Goal: Information Seeking & Learning: Learn about a topic

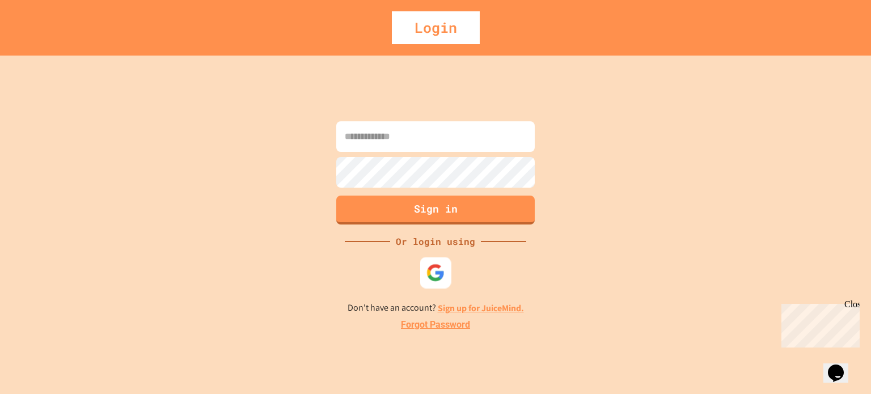
click at [429, 269] on img at bounding box center [436, 272] width 19 height 19
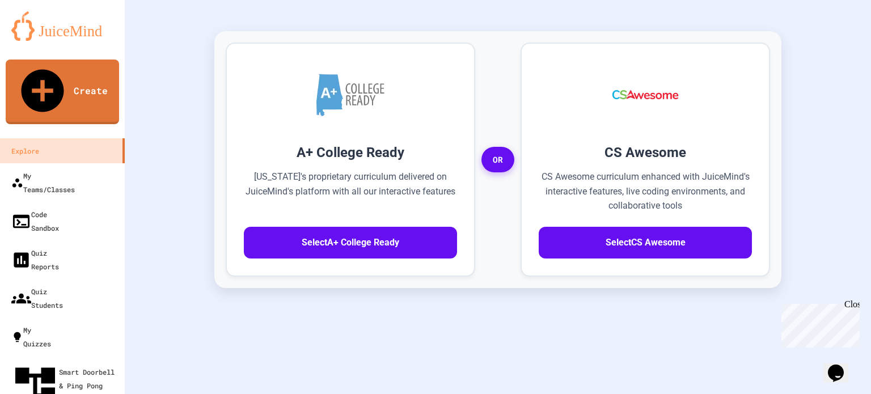
scroll to position [318, 0]
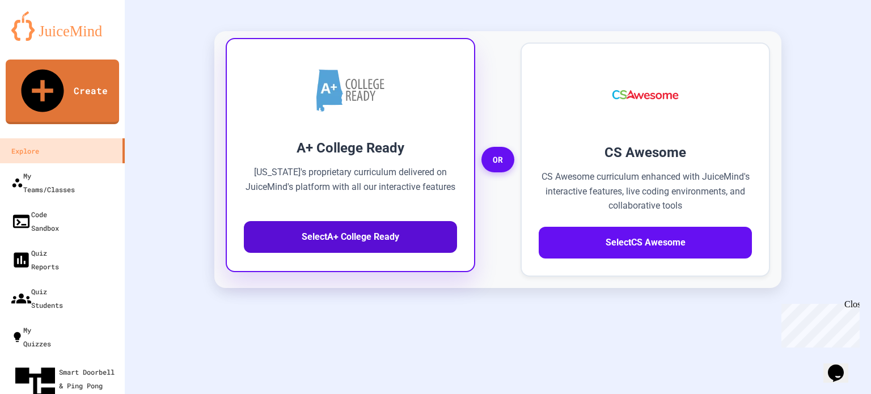
click at [399, 221] on button "Select A+ College Ready" at bounding box center [350, 237] width 213 height 32
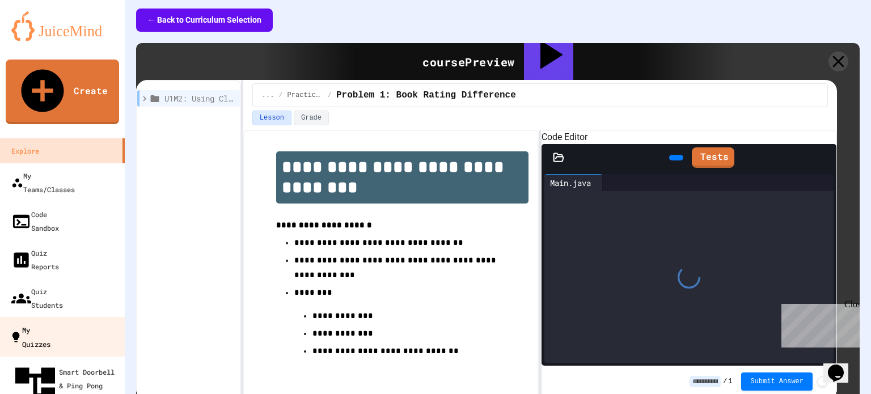
click at [42, 323] on div "My Quizzes" at bounding box center [30, 337] width 41 height 28
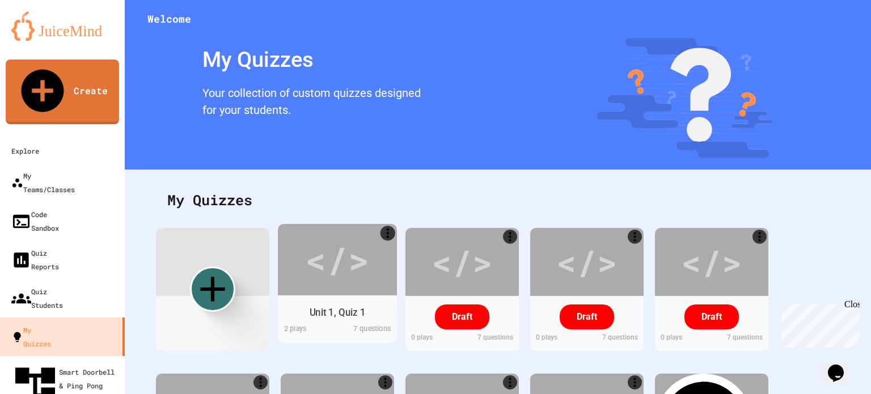
click at [326, 288] on div "</>" at bounding box center [337, 259] width 119 height 71
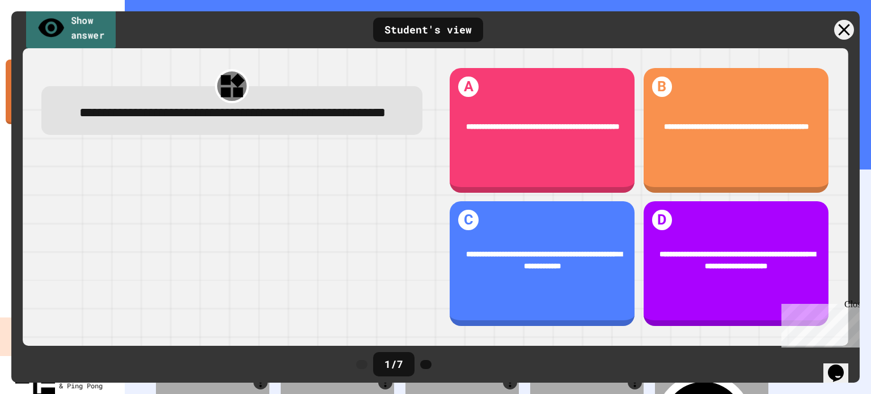
click at [62, 29] on link "Show answer" at bounding box center [71, 29] width 90 height 44
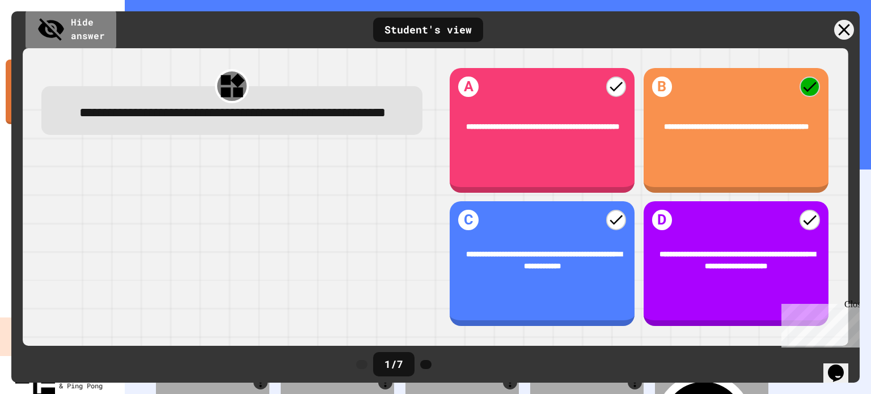
click at [841, 17] on div "Hide answer Student's view" at bounding box center [435, 29] width 849 height 37
click at [842, 29] on icon at bounding box center [845, 30] width 24 height 24
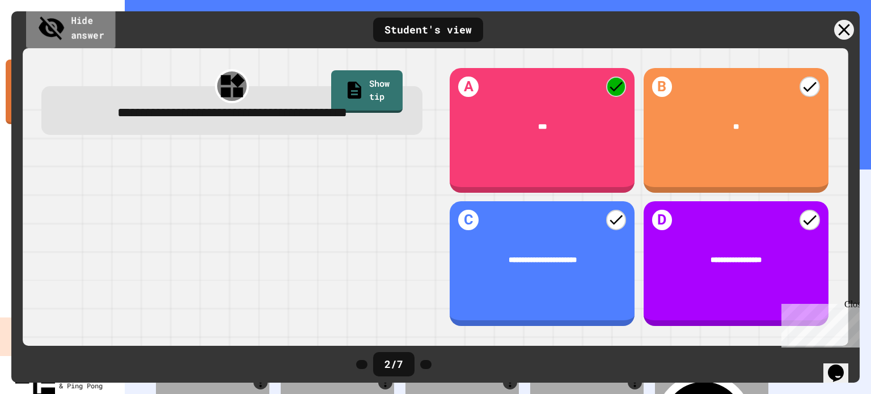
click at [82, 37] on link "Hide answer" at bounding box center [70, 29] width 89 height 44
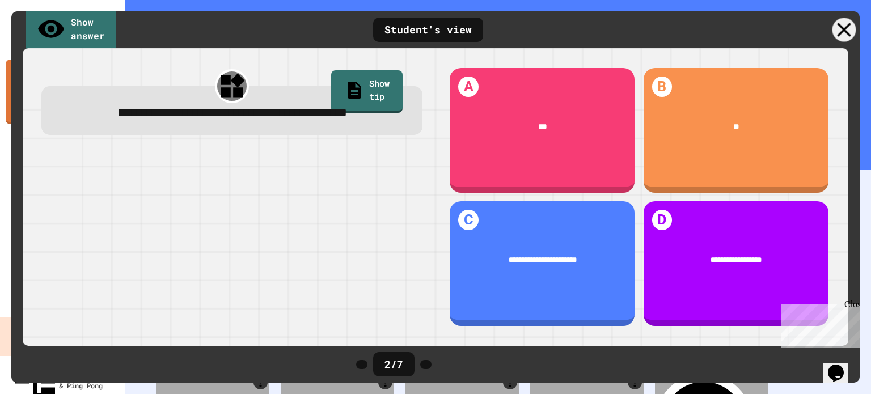
click at [836, 28] on div at bounding box center [845, 30] width 24 height 24
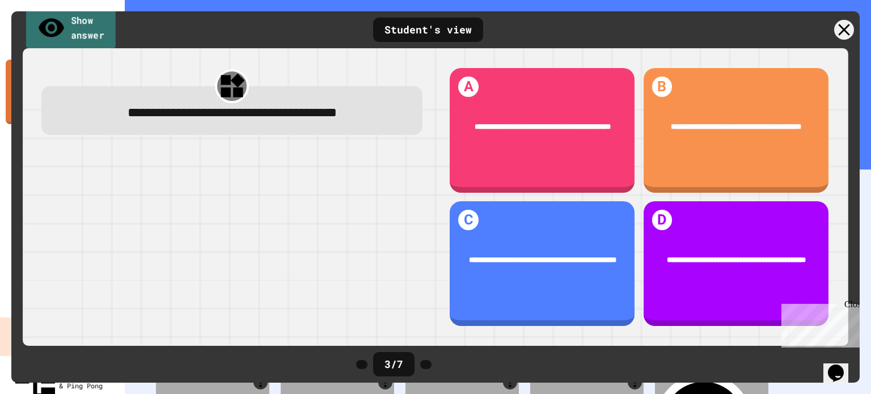
click at [91, 31] on link "Show answer" at bounding box center [71, 29] width 90 height 44
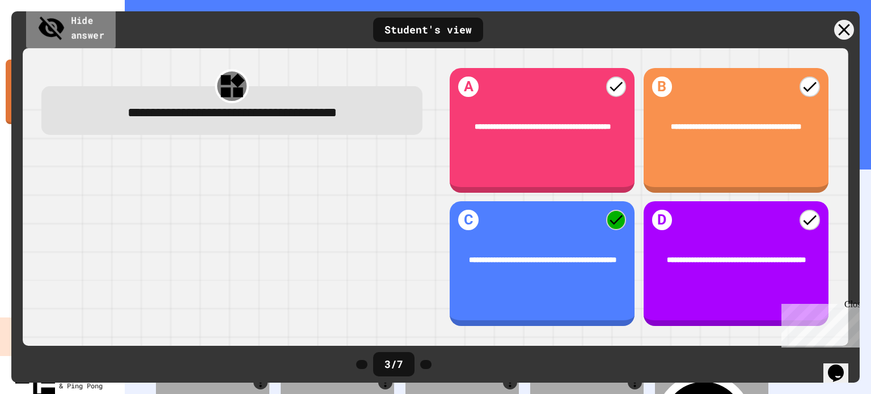
click at [70, 20] on link "Hide answer" at bounding box center [71, 29] width 90 height 44
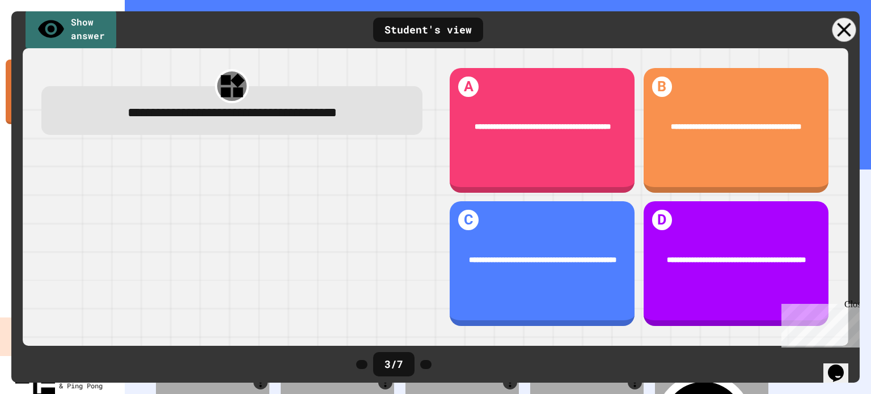
click at [847, 27] on icon at bounding box center [845, 30] width 24 height 24
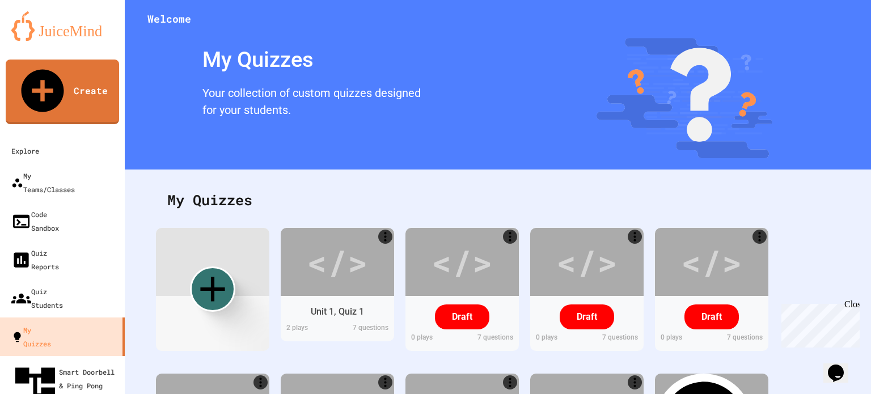
scroll to position [167, 0]
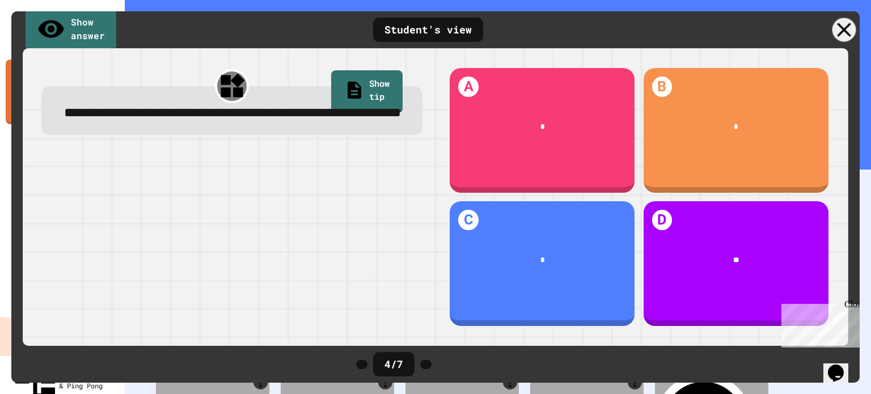
click at [847, 26] on icon at bounding box center [845, 30] width 24 height 24
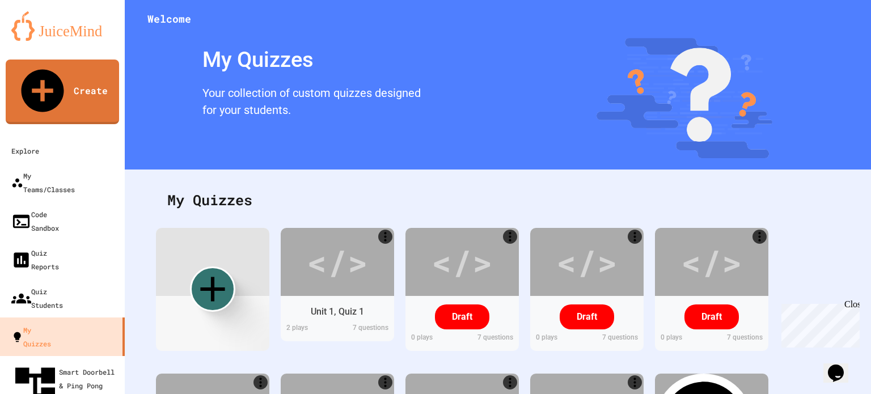
scroll to position [320, 0]
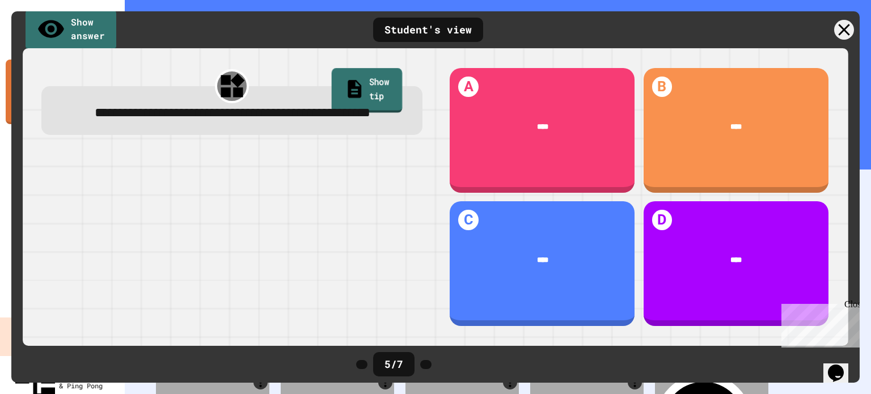
click at [369, 86] on link "Show tip" at bounding box center [367, 90] width 70 height 44
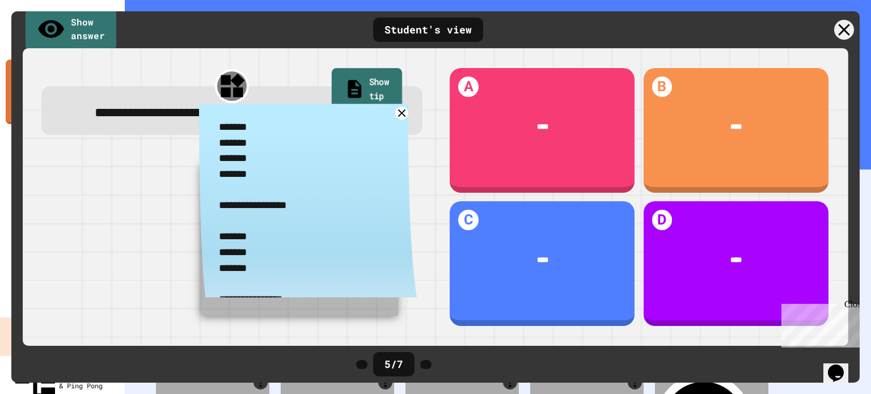
click at [369, 86] on link "Show tip" at bounding box center [367, 90] width 70 height 44
click at [140, 250] on div at bounding box center [231, 240] width 381 height 175
click at [397, 121] on icon at bounding box center [402, 114] width 16 height 16
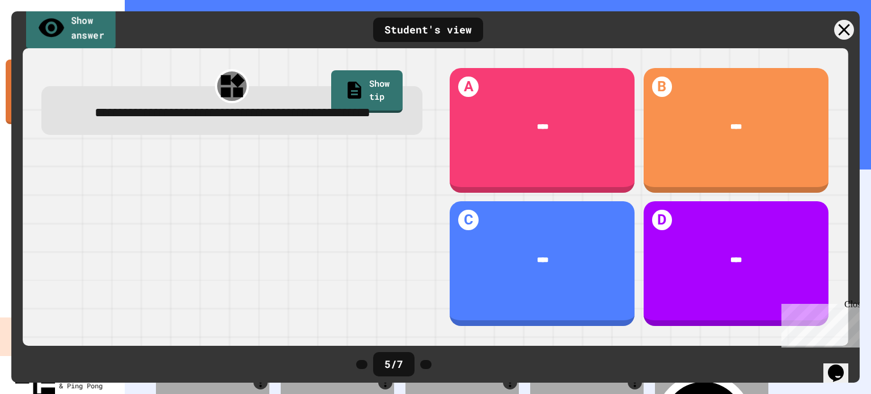
click at [104, 31] on link "Show answer" at bounding box center [71, 29] width 90 height 44
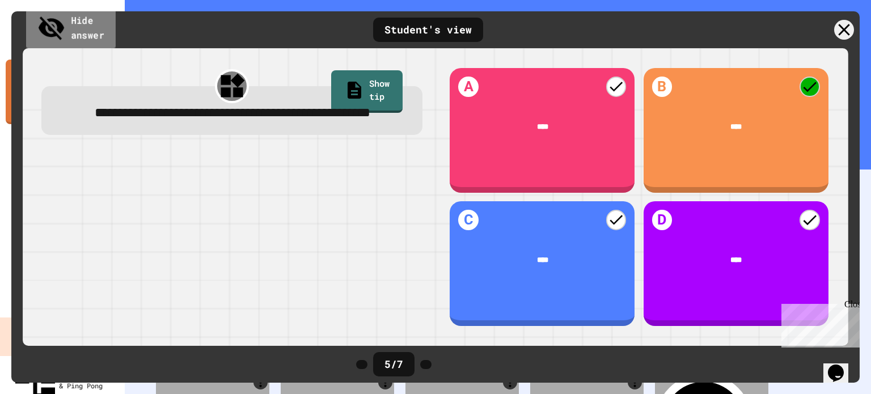
click at [104, 31] on link "Hide answer" at bounding box center [71, 29] width 90 height 44
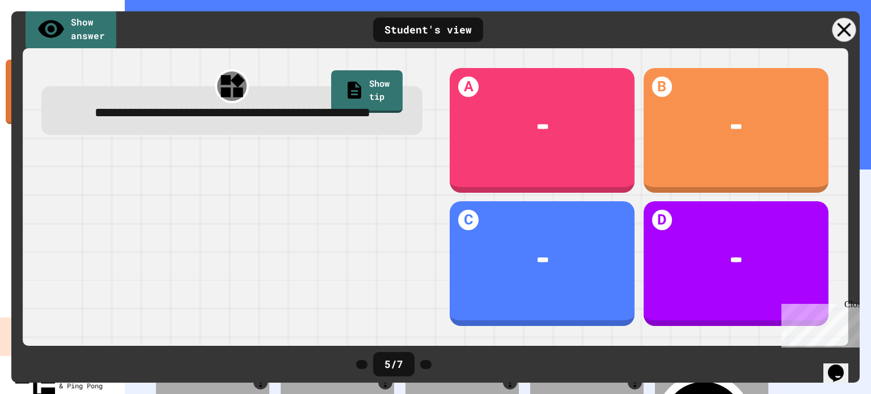
click at [851, 27] on div at bounding box center [845, 30] width 24 height 24
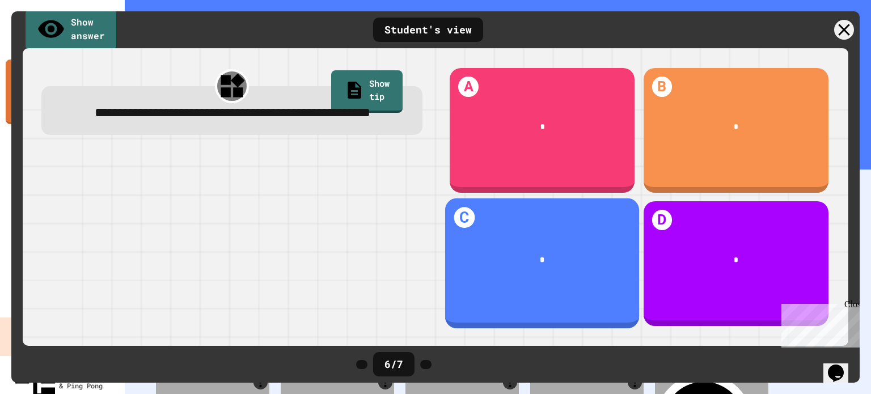
click at [526, 242] on div "*" at bounding box center [542, 261] width 194 height 44
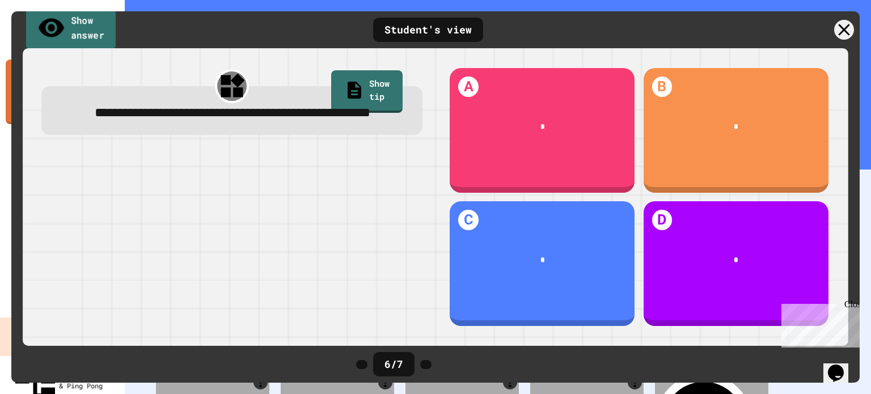
click at [87, 26] on link "Show answer" at bounding box center [71, 29] width 90 height 44
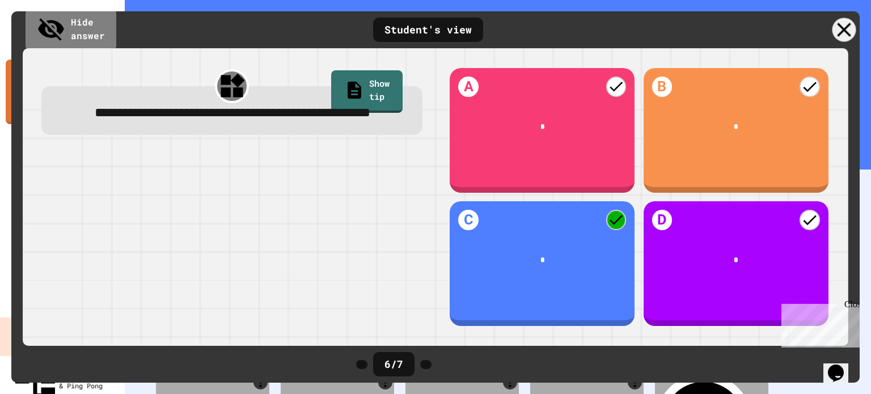
click at [844, 23] on icon at bounding box center [845, 30] width 24 height 24
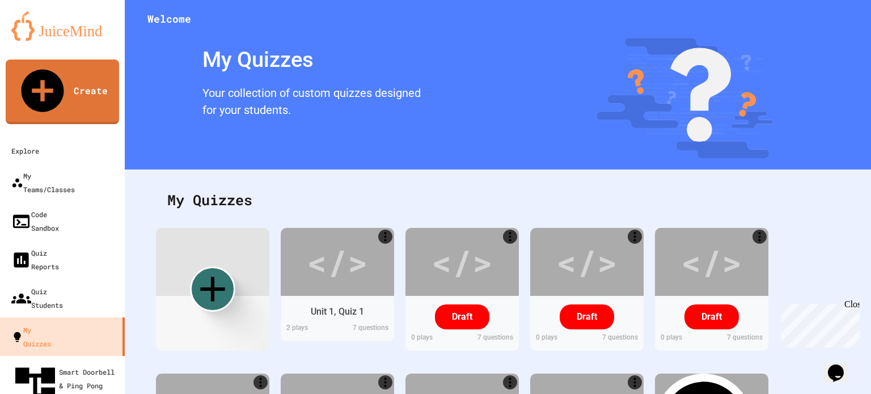
scroll to position [412, 0]
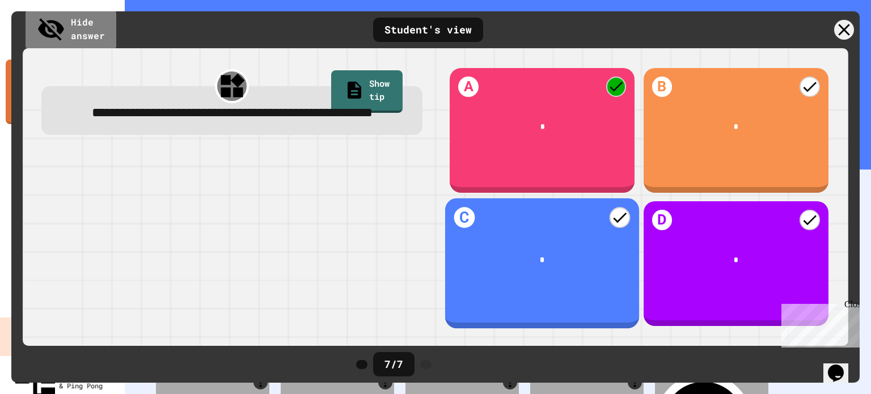
scroll to position [410, 0]
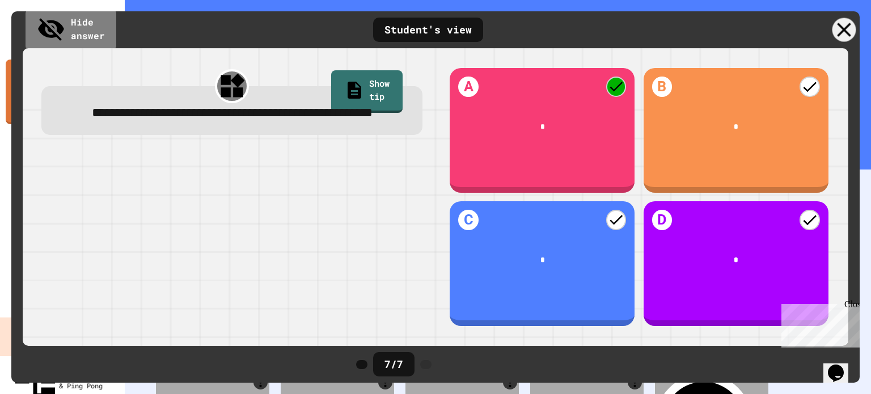
click at [844, 26] on icon at bounding box center [845, 30] width 24 height 24
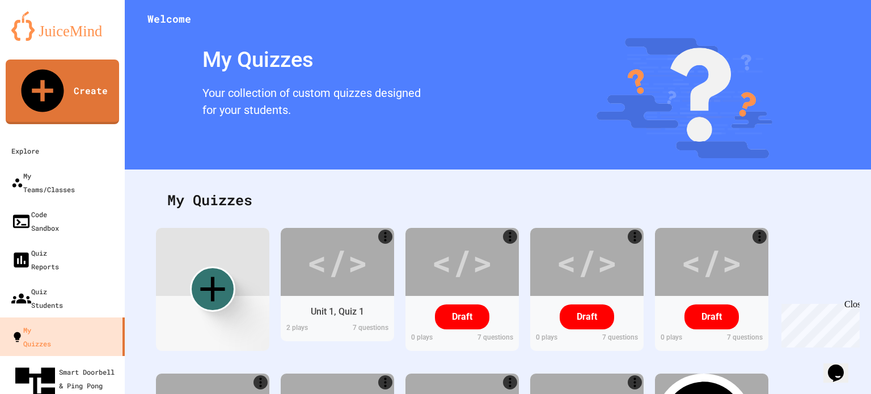
click at [837, 28] on icon "My Account" at bounding box center [837, 28] width 0 height 0
